Goal: Task Accomplishment & Management: Use online tool/utility

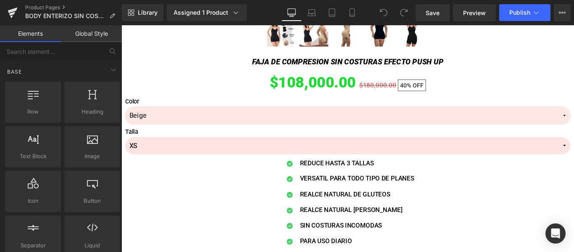
scroll to position [672, 0]
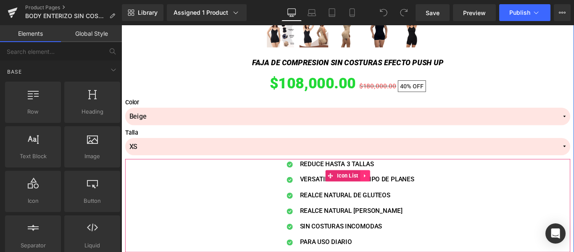
click at [389, 195] on link at bounding box center [394, 194] width 11 height 13
click at [397, 196] on icon at bounding box center [400, 194] width 6 height 6
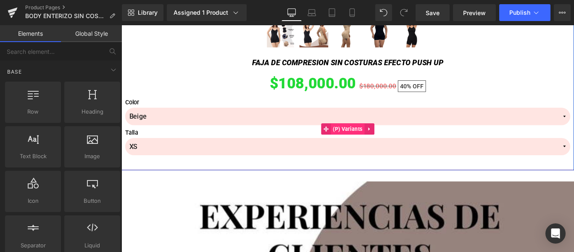
click at [375, 147] on span "(P) Variants" at bounding box center [375, 141] width 38 height 13
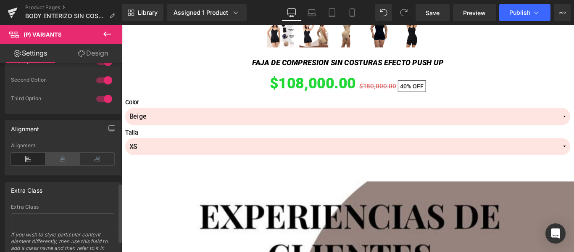
scroll to position [335, 0]
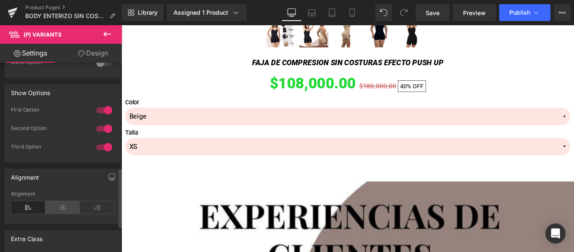
click at [68, 212] on icon at bounding box center [62, 207] width 34 height 13
click at [37, 208] on icon at bounding box center [28, 207] width 34 height 13
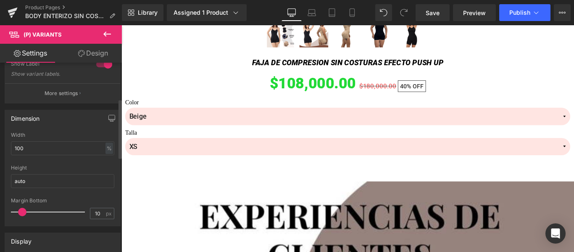
scroll to position [0, 0]
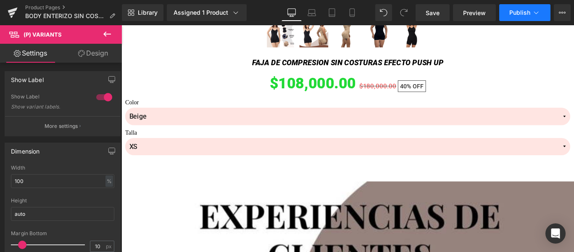
click at [538, 7] on button "Publish" at bounding box center [524, 12] width 51 height 17
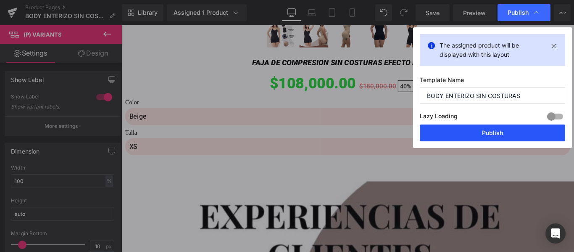
click at [500, 135] on button "Publish" at bounding box center [491, 132] width 145 height 17
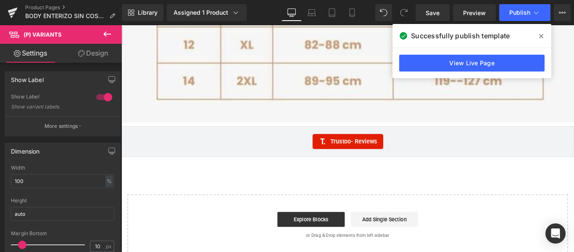
scroll to position [4518, 0]
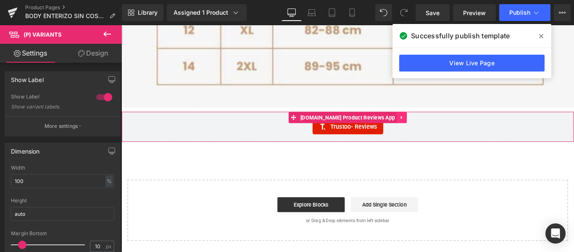
drag, startPoint x: 424, startPoint y: 128, endPoint x: 428, endPoint y: 129, distance: 4.4
click at [433, 128] on icon at bounding box center [436, 129] width 6 height 6
click at [433, 130] on icon at bounding box center [436, 129] width 6 height 6
click at [433, 127] on icon at bounding box center [436, 129] width 6 height 6
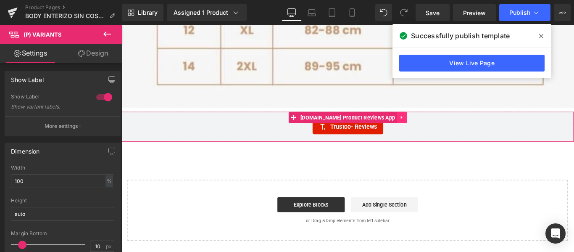
click at [433, 127] on icon at bounding box center [436, 129] width 6 height 6
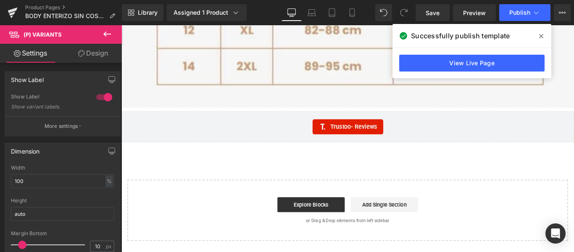
click at [229, 206] on div "Start building your page Explore Blocks Add Single Section or Drag & Drop eleme…" at bounding box center [375, 232] width 493 height 67
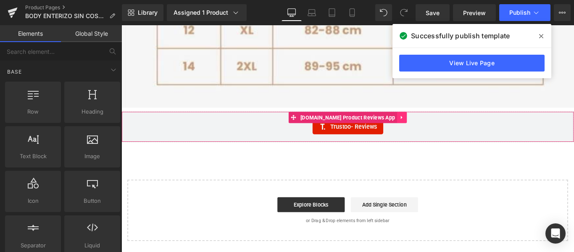
click at [431, 132] on link at bounding box center [436, 128] width 11 height 13
click at [228, 131] on div "Trustoo - Reviews" at bounding box center [375, 139] width 490 height 17
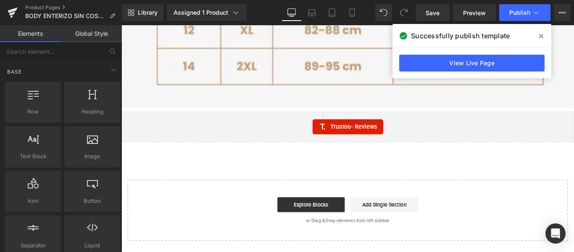
click at [209, 135] on div "Trustoo - Reviews" at bounding box center [375, 139] width 490 height 17
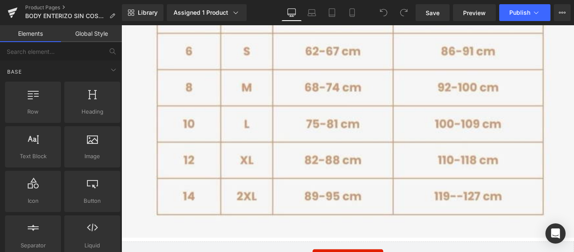
scroll to position [4518, 0]
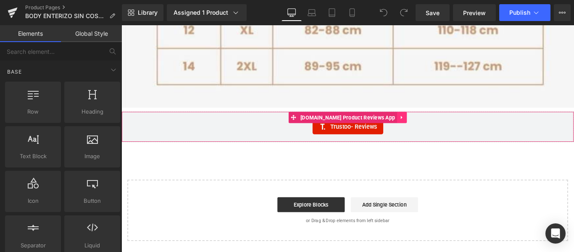
click at [431, 130] on link at bounding box center [436, 128] width 11 height 13
click at [433, 127] on icon at bounding box center [436, 129] width 6 height 6
click at [390, 127] on span "[DOMAIN_NAME] Product Reviews App" at bounding box center [375, 128] width 111 height 13
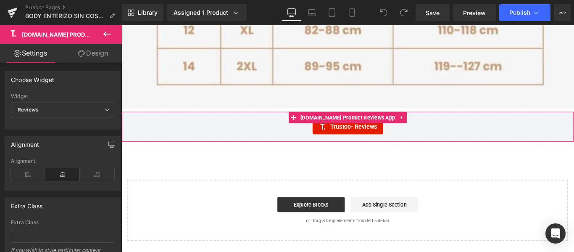
click at [287, 131] on div "Trustoo - Reviews" at bounding box center [375, 139] width 490 height 17
click at [221, 131] on div "Trustoo - Reviews" at bounding box center [375, 139] width 490 height 17
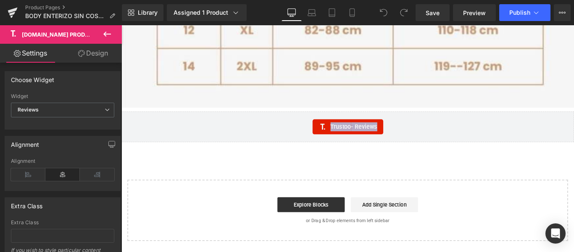
drag, startPoint x: 175, startPoint y: 142, endPoint x: 178, endPoint y: 167, distance: 24.9
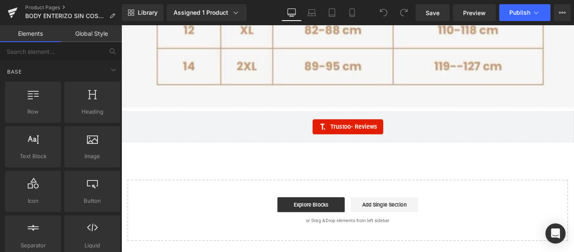
click at [289, 141] on div "Trustoo - Reviews" at bounding box center [375, 139] width 490 height 17
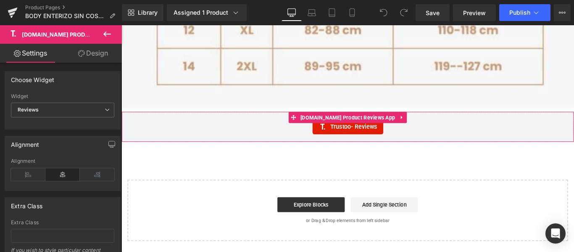
click at [289, 141] on div "Trustoo - Reviews" at bounding box center [375, 139] width 490 height 17
click at [290, 141] on div "Trustoo - Reviews" at bounding box center [375, 139] width 490 height 17
click at [293, 140] on div "Trustoo - Reviews" at bounding box center [375, 139] width 490 height 17
click at [401, 126] on span "[DOMAIN_NAME] Product Reviews App" at bounding box center [375, 129] width 111 height 13
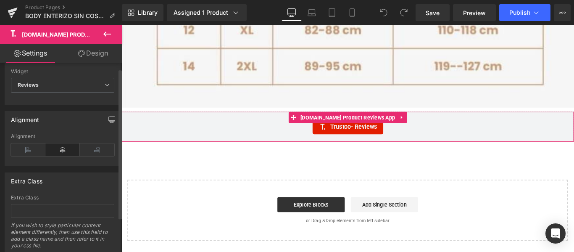
scroll to position [0, 0]
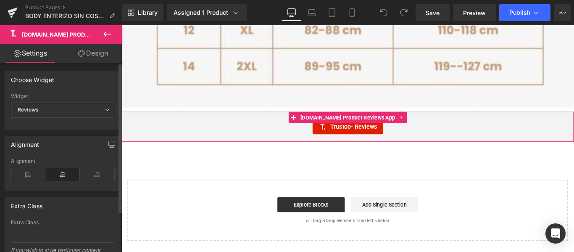
click at [63, 107] on span "Reviews" at bounding box center [62, 109] width 103 height 15
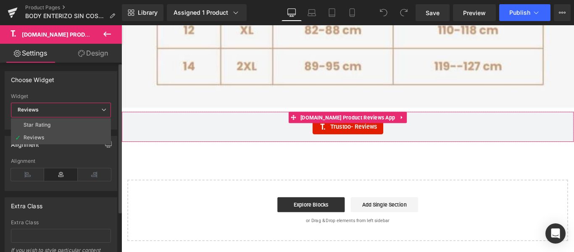
click at [63, 107] on span "Reviews" at bounding box center [61, 109] width 100 height 15
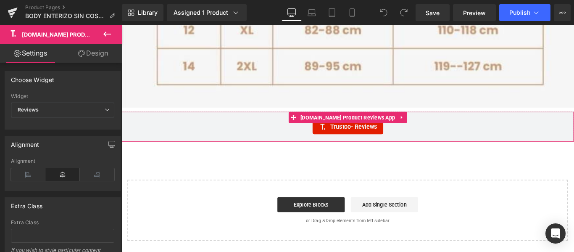
click at [388, 143] on span "Trustoo - Reviews" at bounding box center [382, 139] width 52 height 10
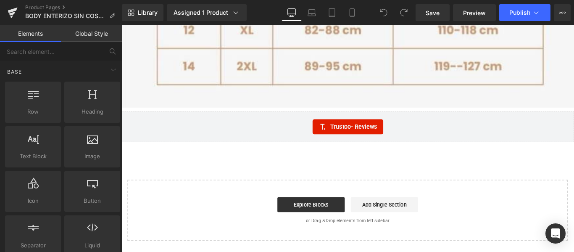
click at [352, 9] on icon at bounding box center [351, 13] width 5 height 8
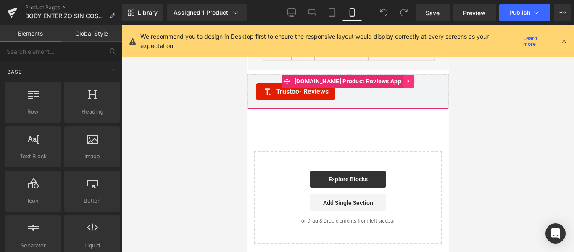
click at [405, 84] on icon at bounding box center [408, 81] width 6 height 6
click at [411, 84] on icon at bounding box center [414, 81] width 6 height 6
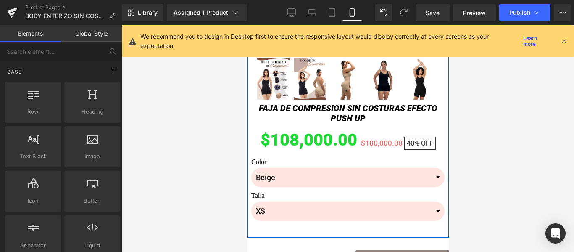
scroll to position [252, 0]
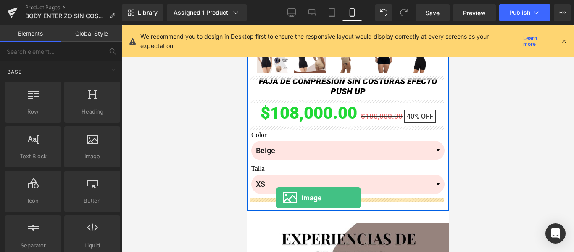
drag, startPoint x: 340, startPoint y: 167, endPoint x: 276, endPoint y: 197, distance: 70.4
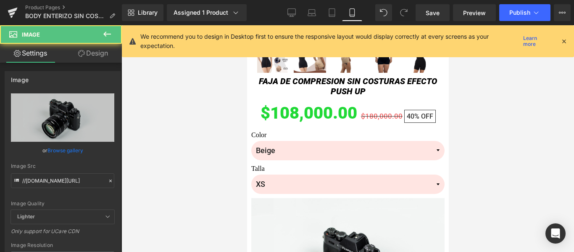
click at [312, 218] on div "Rendering Content" at bounding box center [287, 218] width 52 height 9
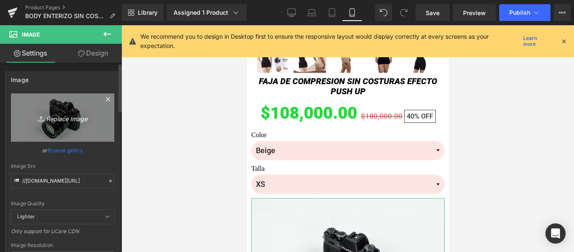
click at [81, 123] on link "Replace Image" at bounding box center [62, 117] width 103 height 48
type input "C:\fakepath\AnyConv.com__sellos Pro _6_.avif"
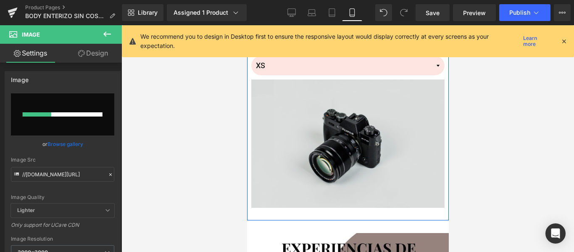
scroll to position [378, 0]
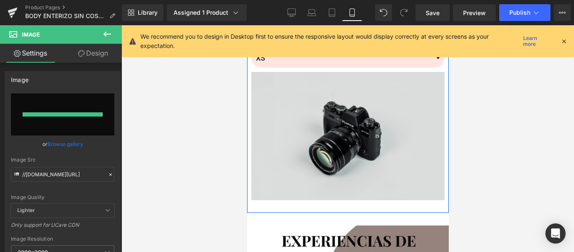
type input "https://ucarecdn.com/16e77f5f-1b44-4a34-8b4a-0ccc86e4b690/-/format/auto/-/previ…"
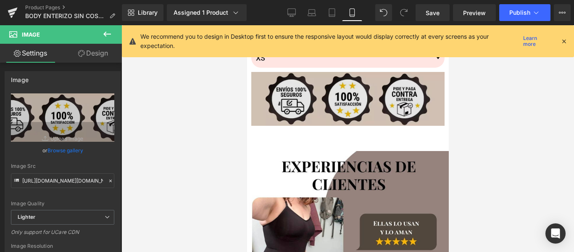
click at [412, 100] on img at bounding box center [347, 99] width 193 height 54
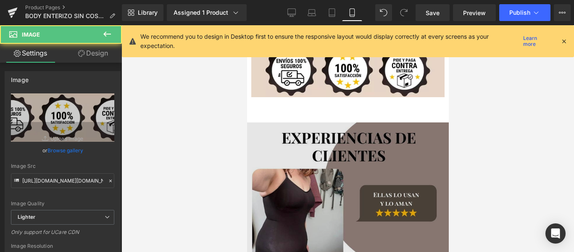
scroll to position [420, 0]
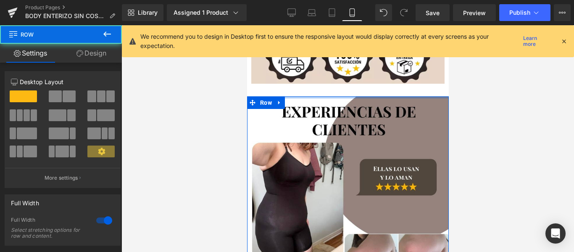
drag, startPoint x: 358, startPoint y: 105, endPoint x: 361, endPoint y: 92, distance: 12.9
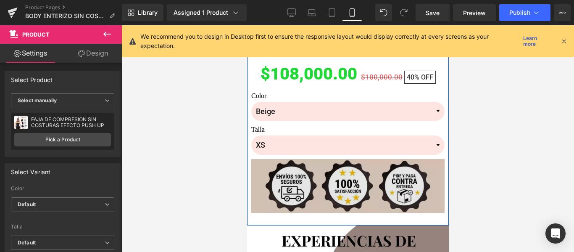
scroll to position [378, 0]
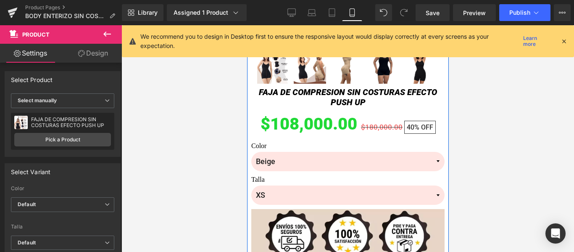
scroll to position [294, 0]
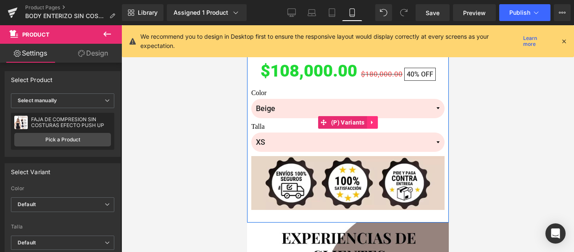
click at [369, 122] on icon at bounding box center [372, 122] width 6 height 6
click at [374, 122] on icon at bounding box center [377, 122] width 6 height 6
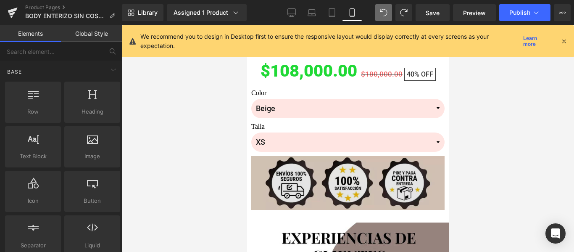
click at [388, 173] on img at bounding box center [347, 183] width 193 height 54
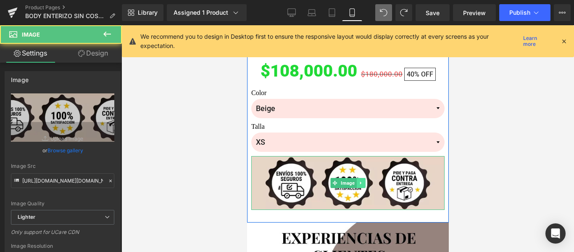
click at [359, 181] on link at bounding box center [360, 183] width 9 height 10
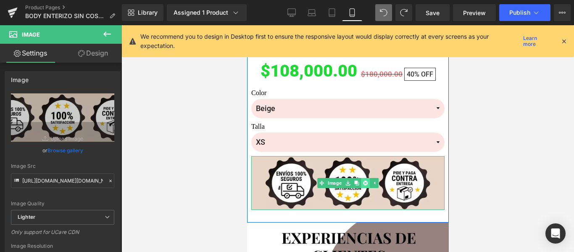
click at [364, 183] on link at bounding box center [364, 183] width 9 height 10
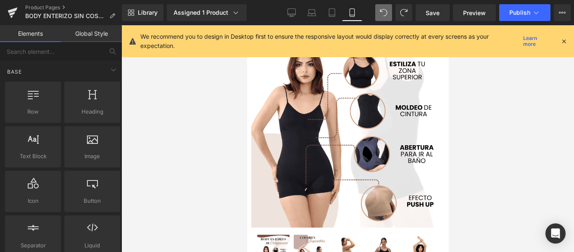
scroll to position [42, 0]
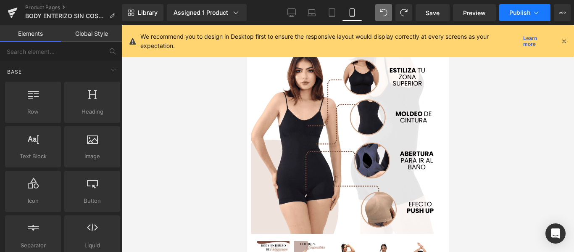
click at [508, 12] on button "Publish" at bounding box center [524, 12] width 51 height 17
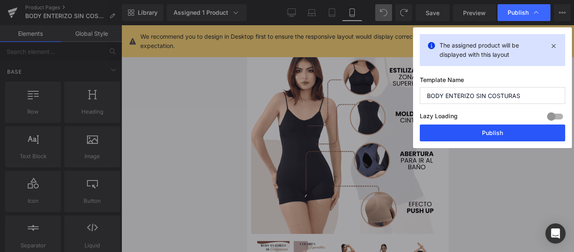
click at [505, 128] on button "Publish" at bounding box center [491, 132] width 145 height 17
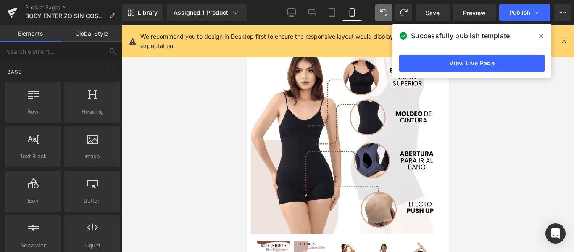
click at [565, 76] on div at bounding box center [347, 138] width 452 height 226
click at [544, 37] on span at bounding box center [540, 35] width 13 height 13
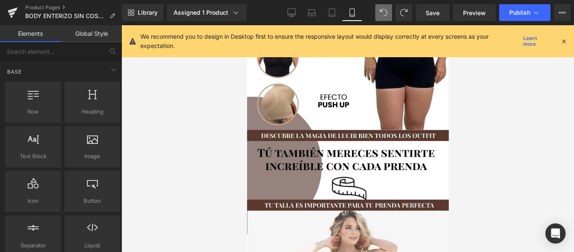
scroll to position [1855, 0]
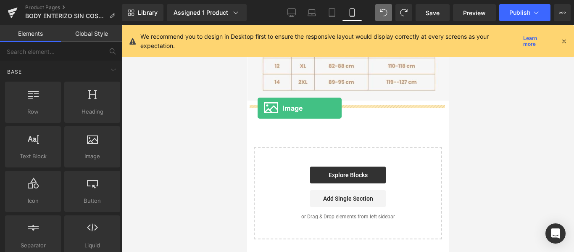
drag, startPoint x: 337, startPoint y: 179, endPoint x: 257, endPoint y: 108, distance: 107.4
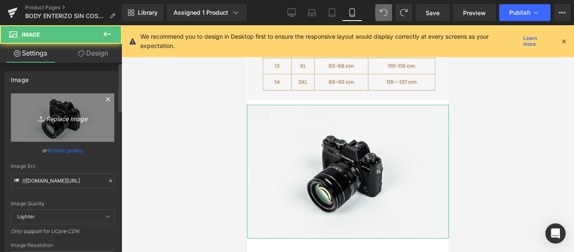
click at [67, 124] on link "Replace Image" at bounding box center [62, 117] width 103 height 48
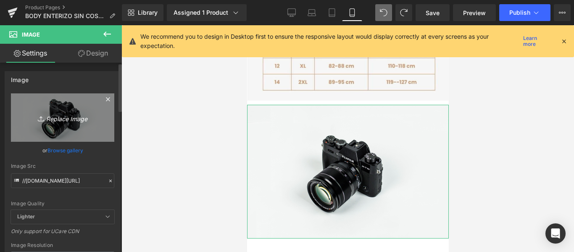
type input "C:\fakepath\sellos Pro _10_.avif"
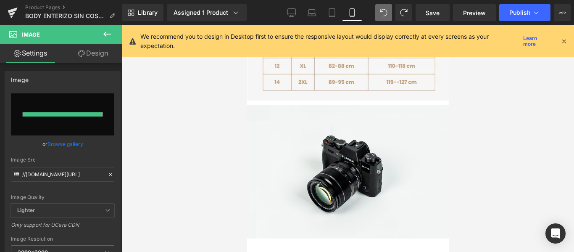
type input "https://ucarecdn.com/4ec3510a-38ed-4ac6-84d2-4a18472e9dd2/-/format/auto/-/previ…"
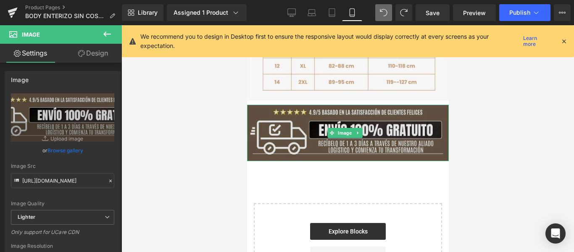
click at [298, 130] on img at bounding box center [347, 133] width 202 height 56
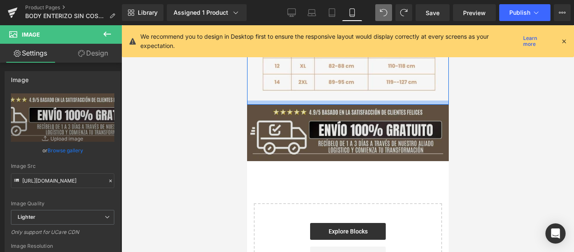
click at [292, 115] on img at bounding box center [347, 133] width 202 height 56
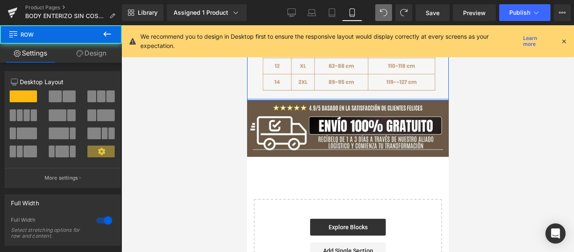
drag, startPoint x: 347, startPoint y: 104, endPoint x: 346, endPoint y: 99, distance: 5.1
click at [346, 99] on div at bounding box center [347, 99] width 202 height 2
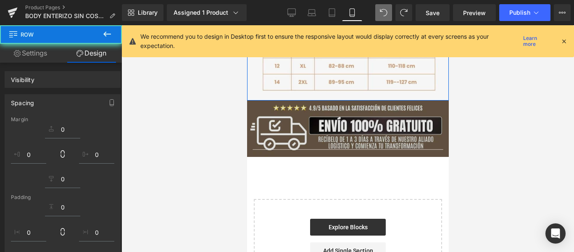
click at [346, 103] on img at bounding box center [347, 128] width 202 height 56
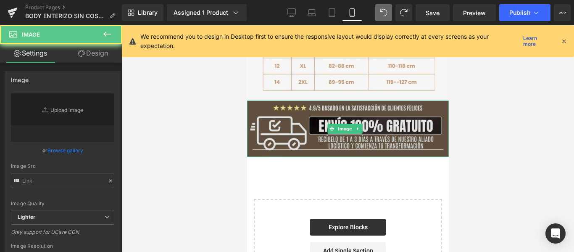
type input "https://ucarecdn.com/4ec3510a-38ed-4ac6-84d2-4a18472e9dd2/-/format/auto/-/previ…"
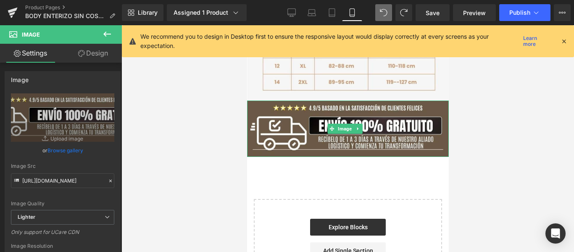
click at [467, 107] on div at bounding box center [347, 138] width 452 height 226
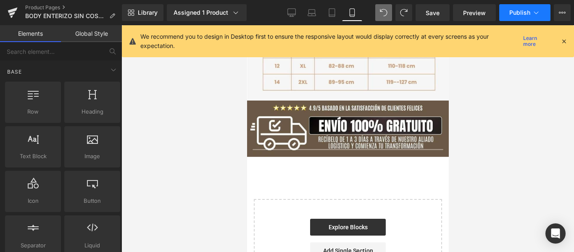
click at [535, 16] on icon at bounding box center [536, 12] width 8 height 8
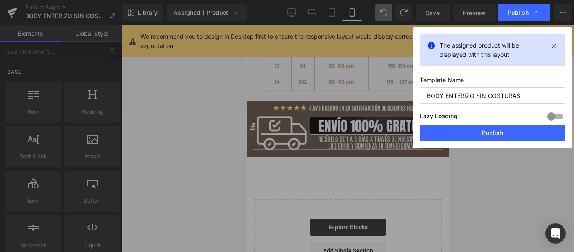
click at [494, 129] on button "Publish" at bounding box center [491, 132] width 145 height 17
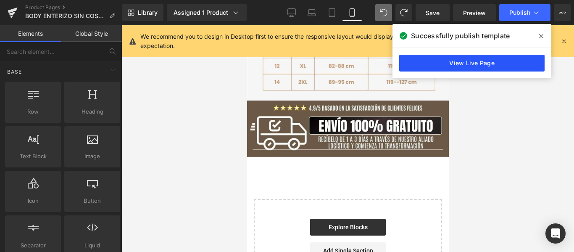
click at [511, 63] on link "View Live Page" at bounding box center [471, 63] width 145 height 17
